Goal: Task Accomplishment & Management: Use online tool/utility

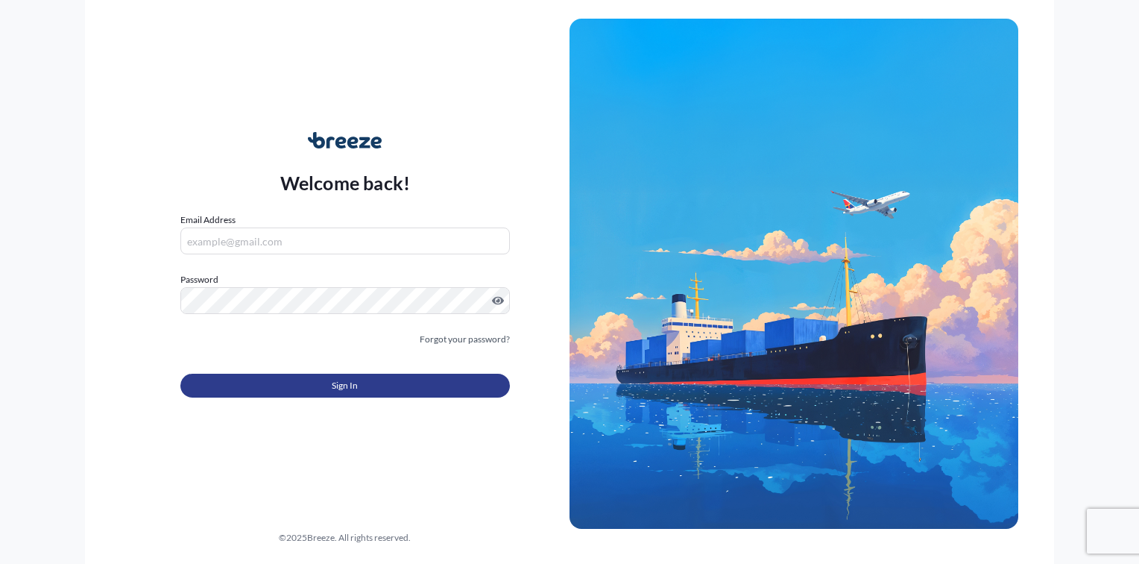
type input "[PERSON_NAME][EMAIL_ADDRESS][DOMAIN_NAME]"
click at [289, 389] on button "Sign In" at bounding box center [345, 386] width 330 height 24
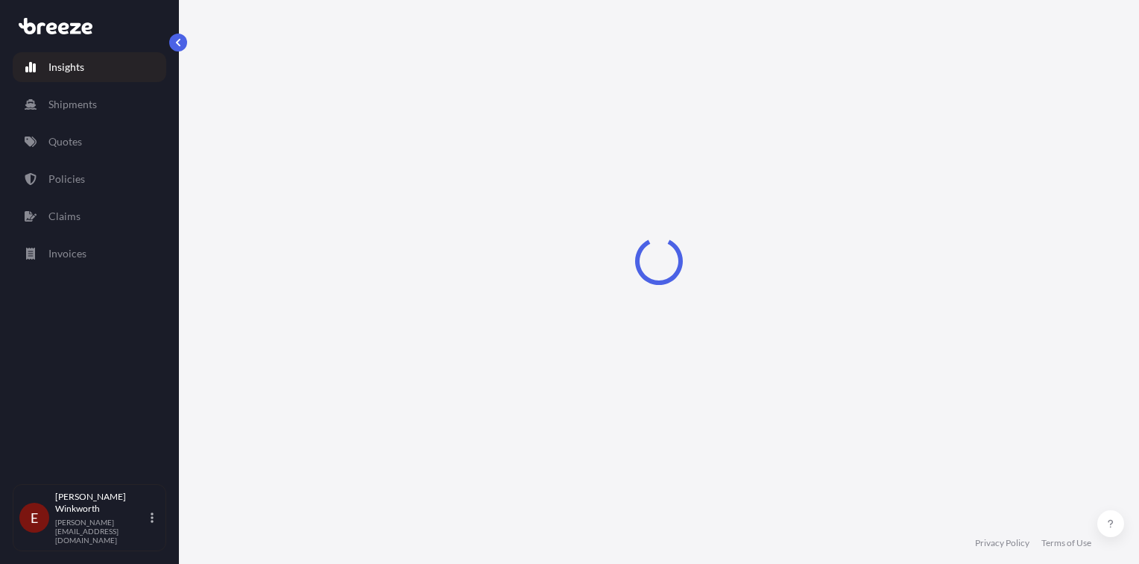
select select "2025"
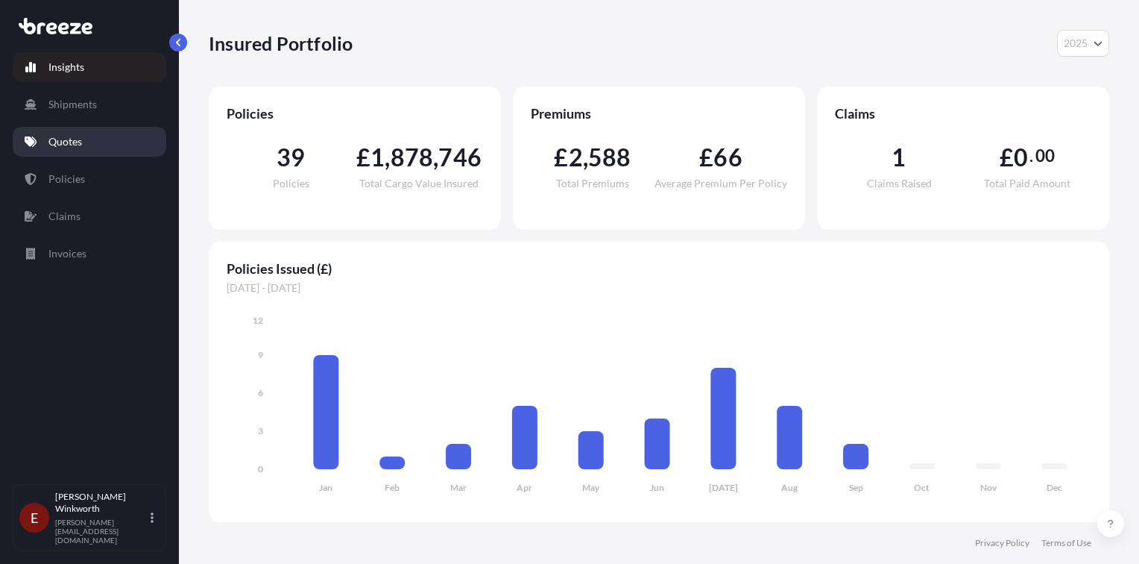
click at [85, 141] on link "Quotes" at bounding box center [90, 142] width 154 height 30
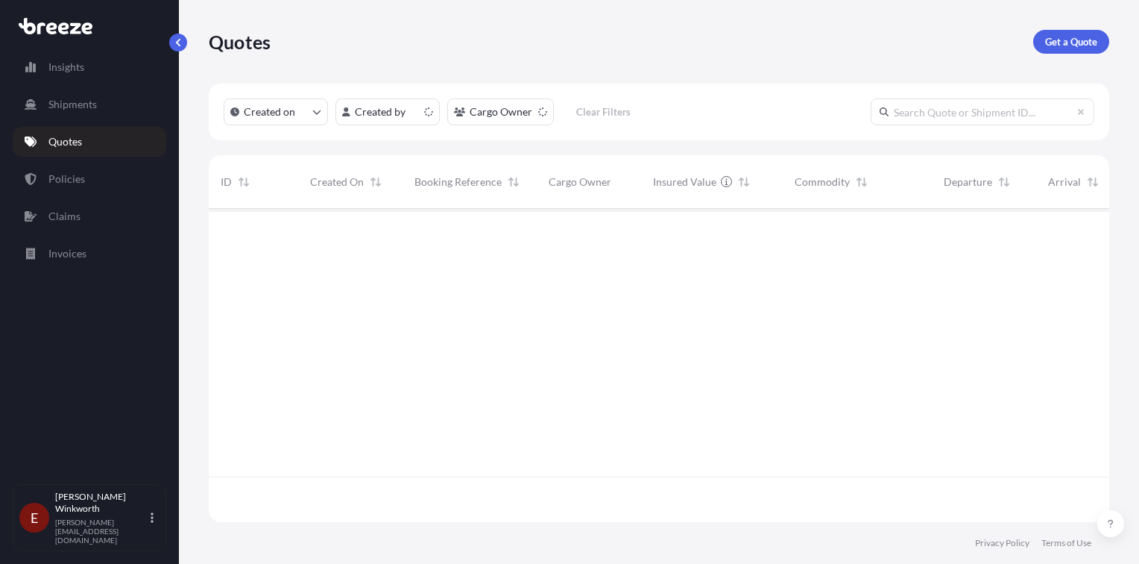
scroll to position [310, 889]
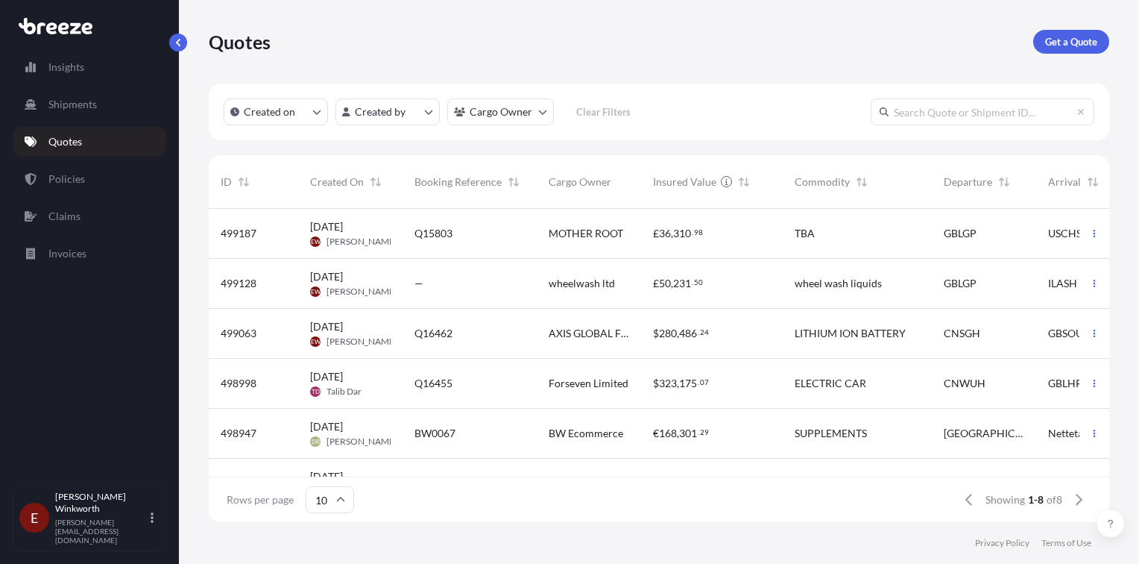
click at [578, 233] on span "MOTHER ROOT" at bounding box center [586, 233] width 75 height 15
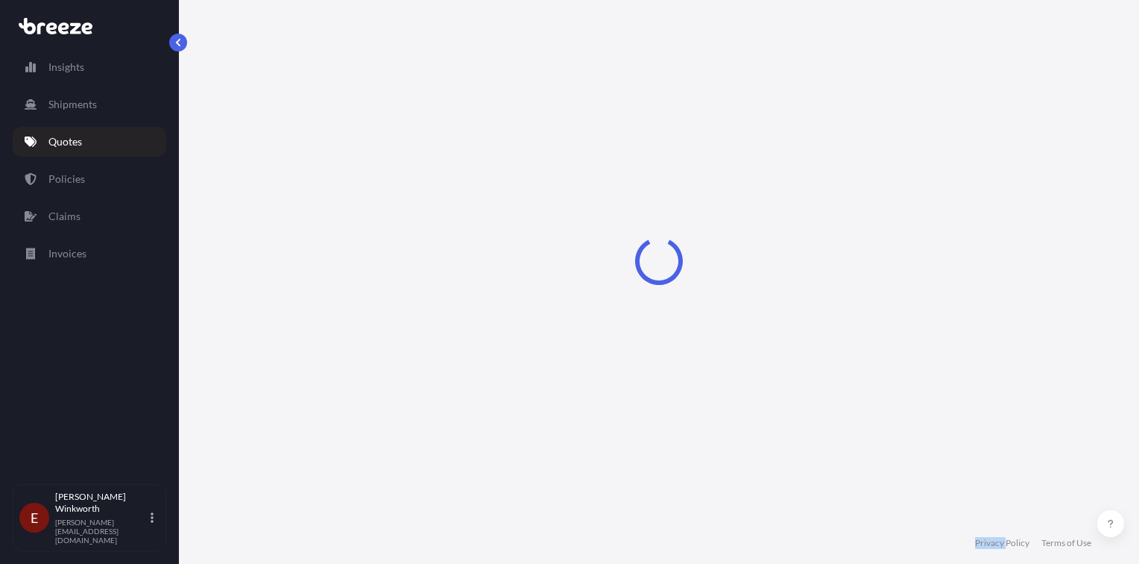
select select "Road"
select select "Sea"
select select "Road"
select select "1"
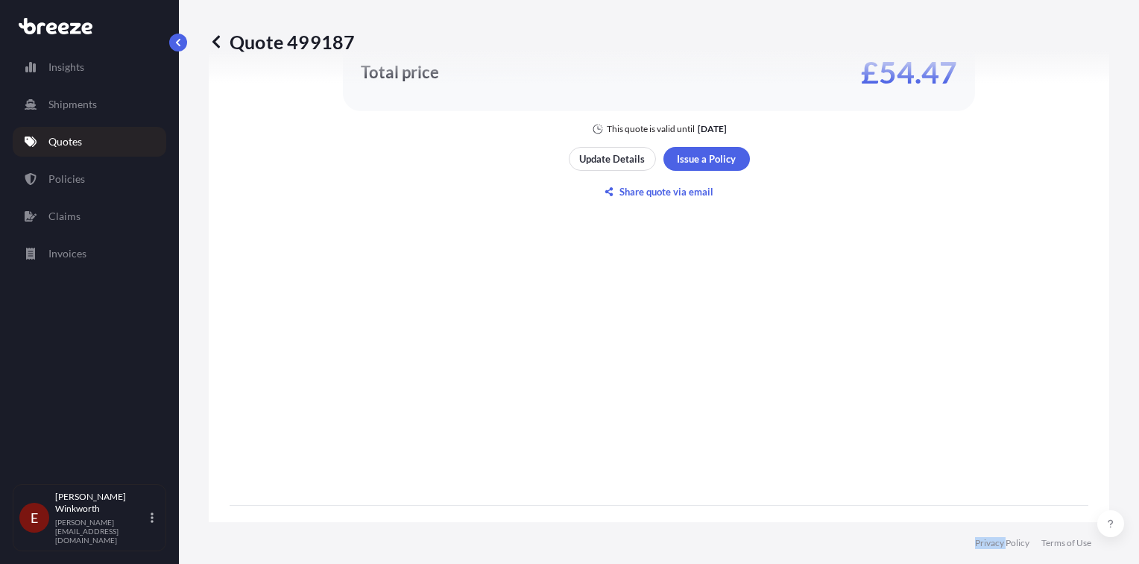
scroll to position [1117, 0]
